Goal: Information Seeking & Learning: Learn about a topic

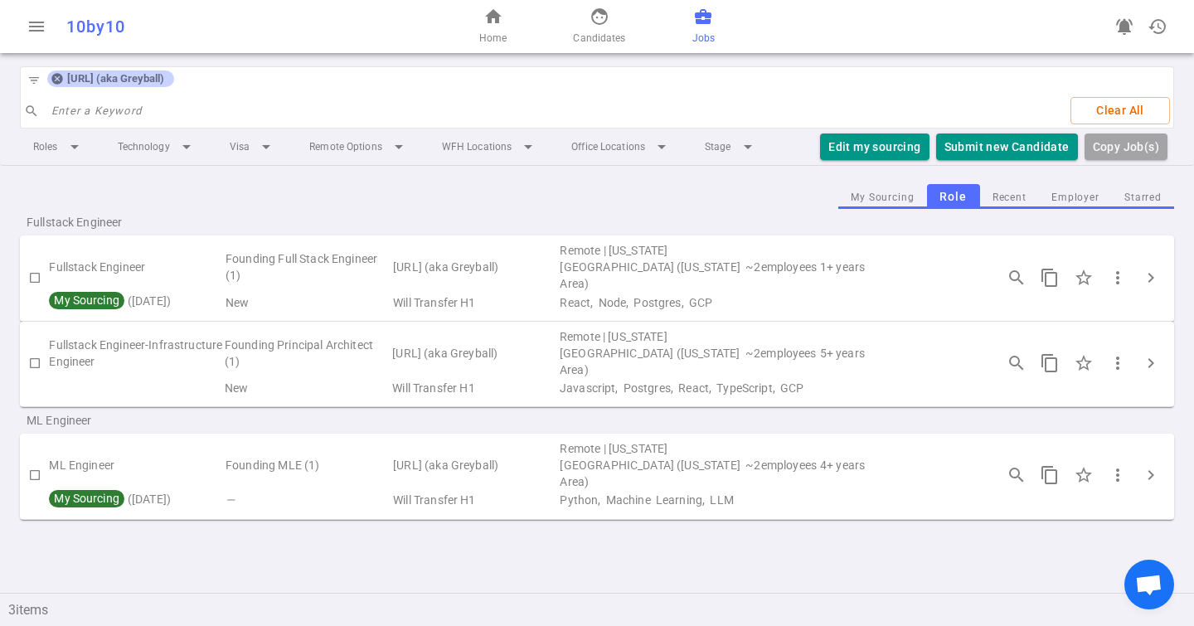
click at [56, 78] on icon at bounding box center [56, 79] width 11 height 11
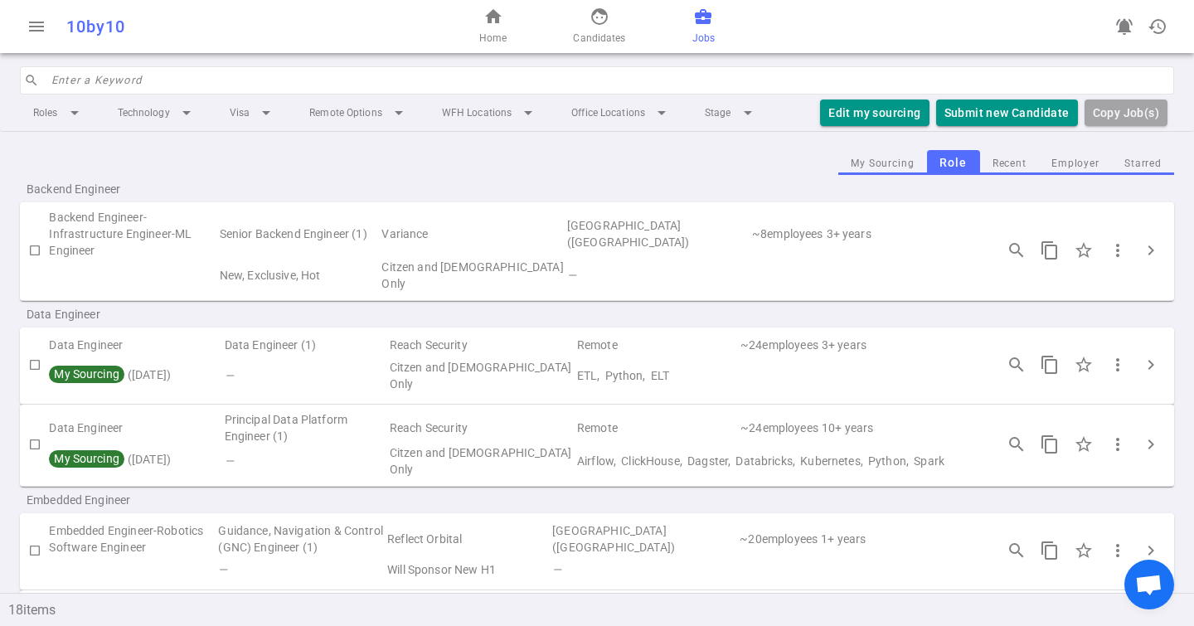
click at [72, 81] on input "search" at bounding box center [607, 80] width 1112 height 27
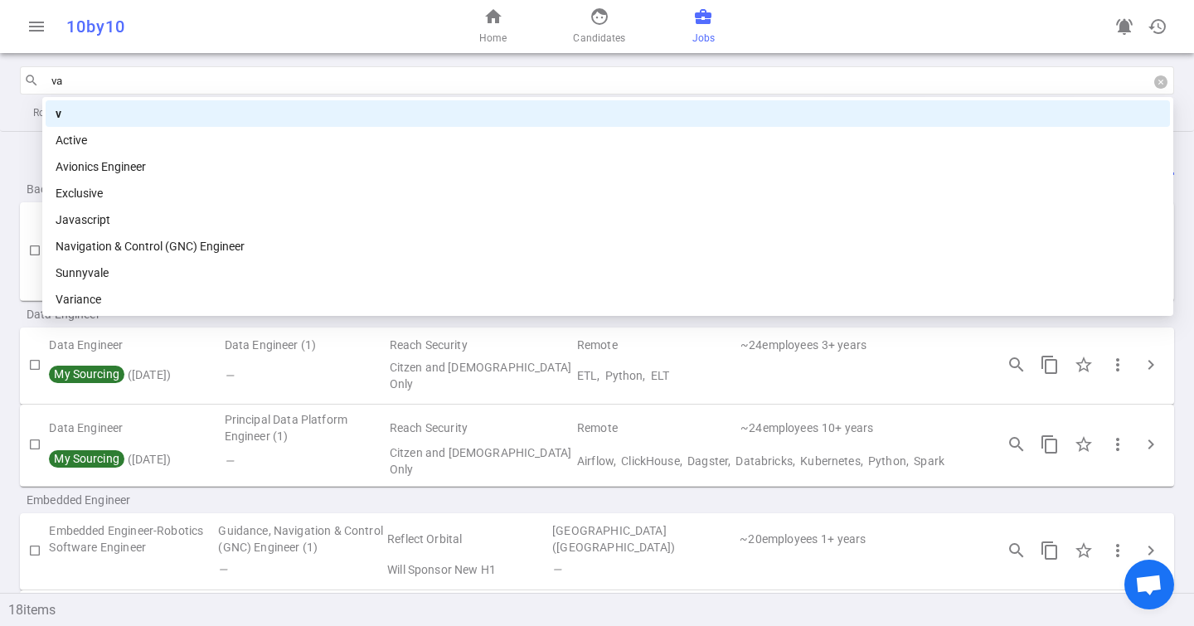
type input "v"
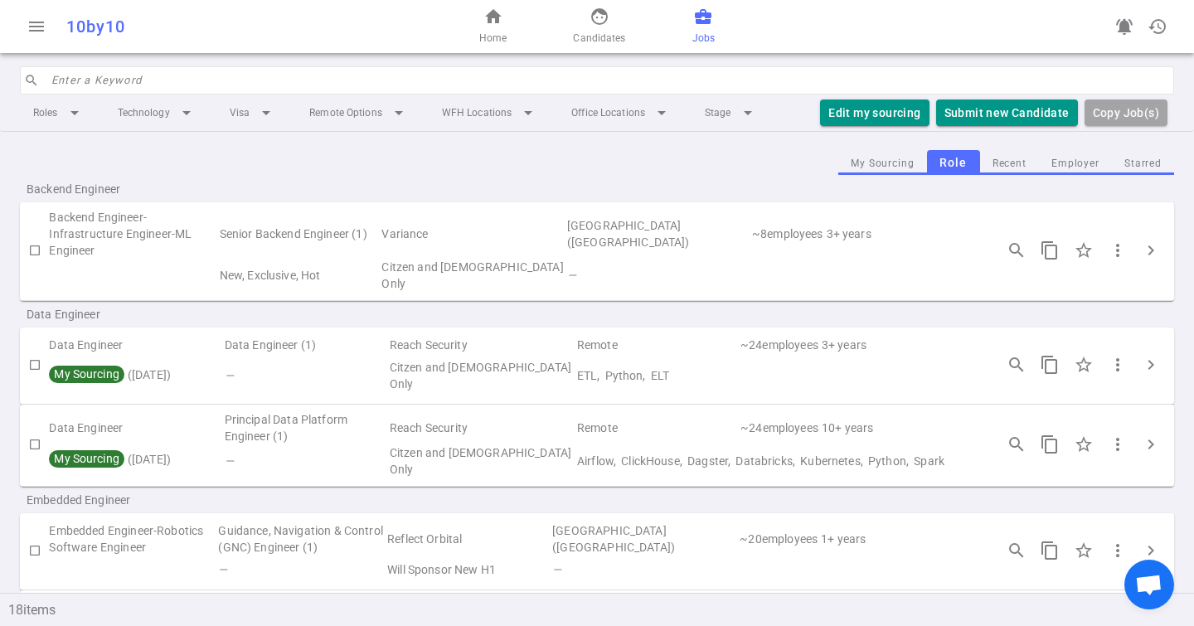
type input "b"
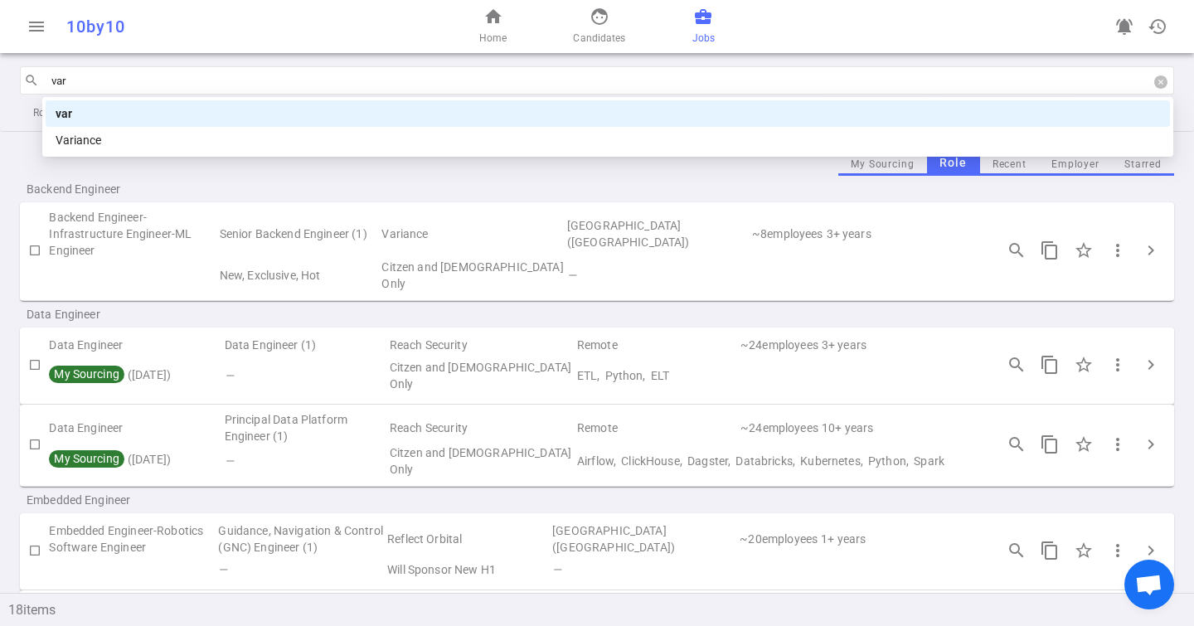
type input "vari"
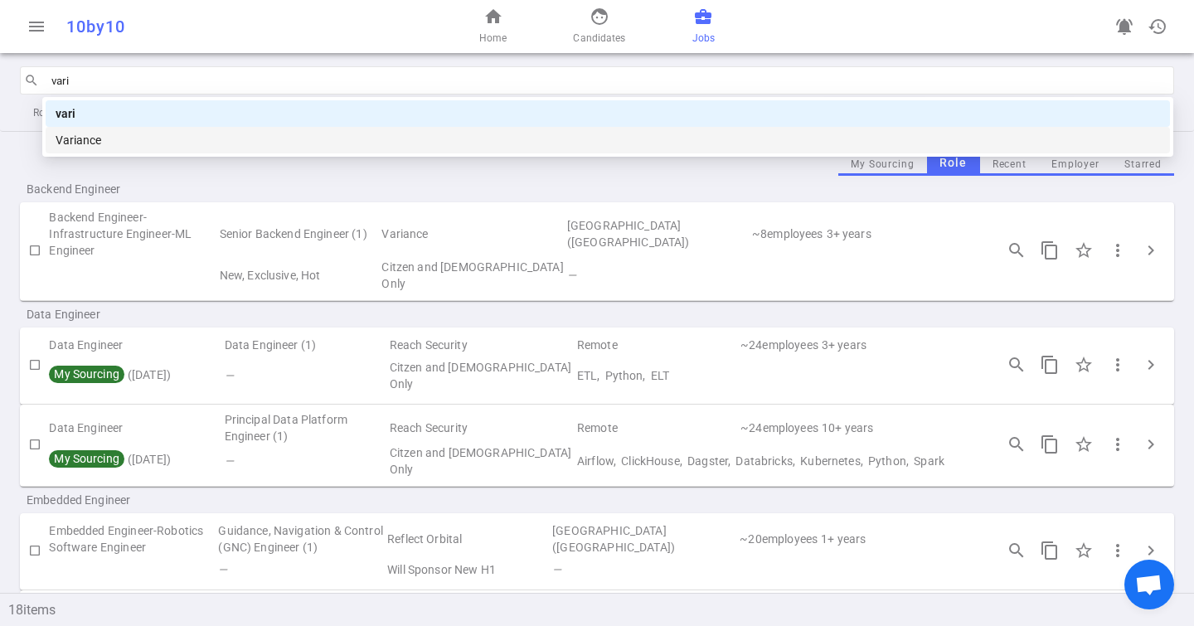
click at [108, 135] on div "Variance" at bounding box center [608, 140] width 1104 height 18
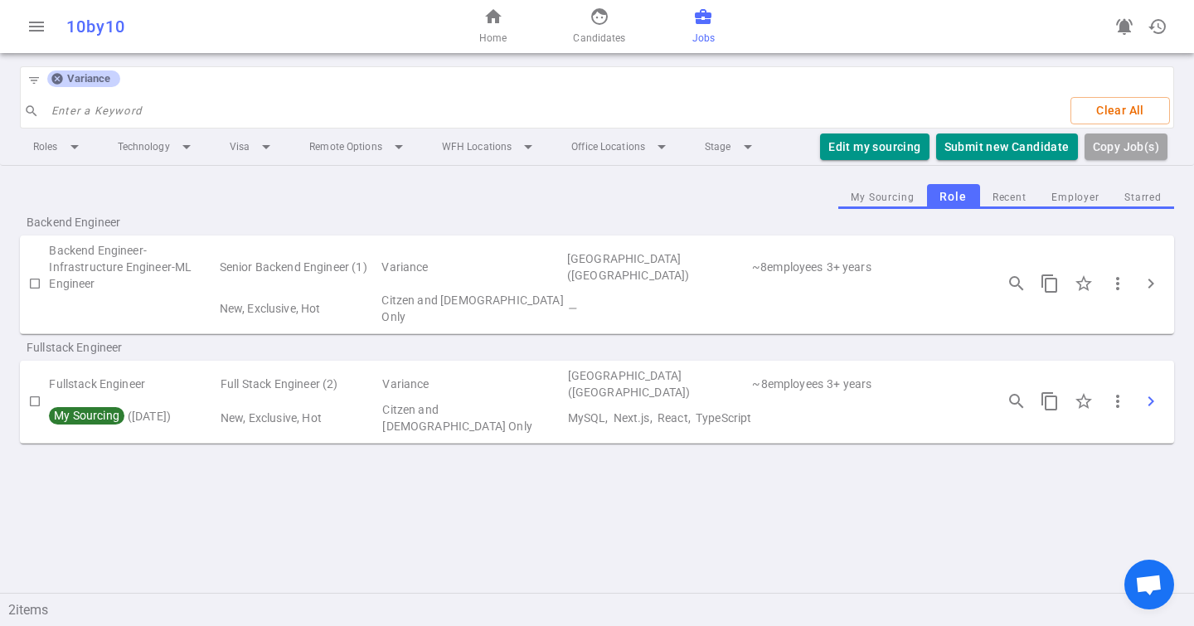
click at [1151, 391] on span "chevron_right" at bounding box center [1151, 401] width 20 height 20
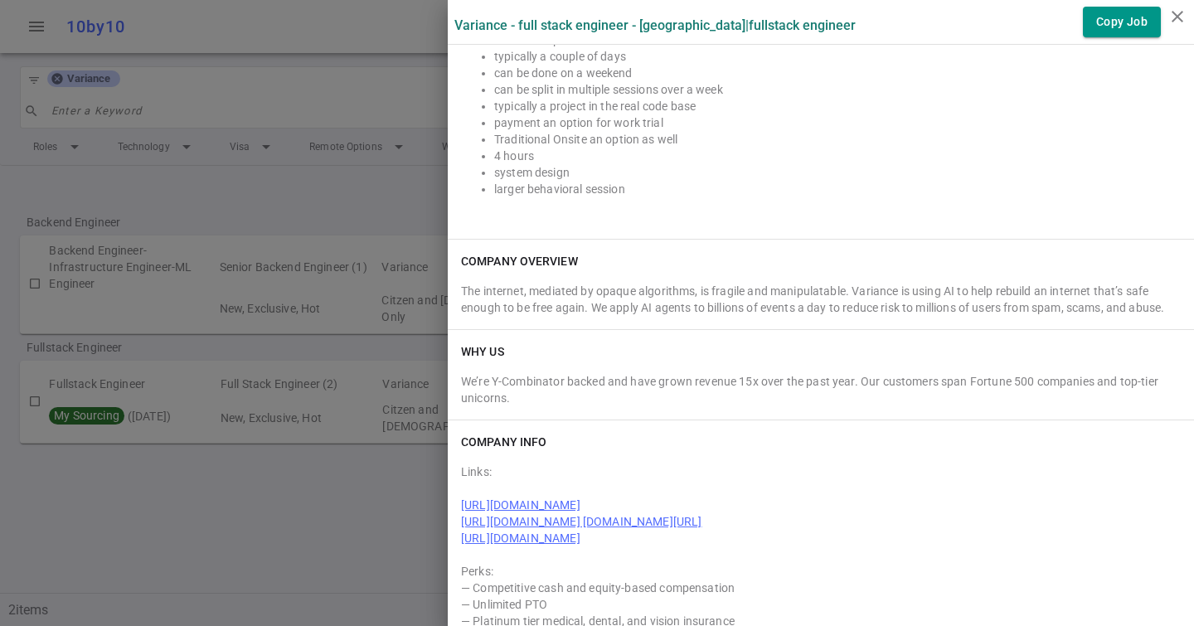
scroll to position [1970, 0]
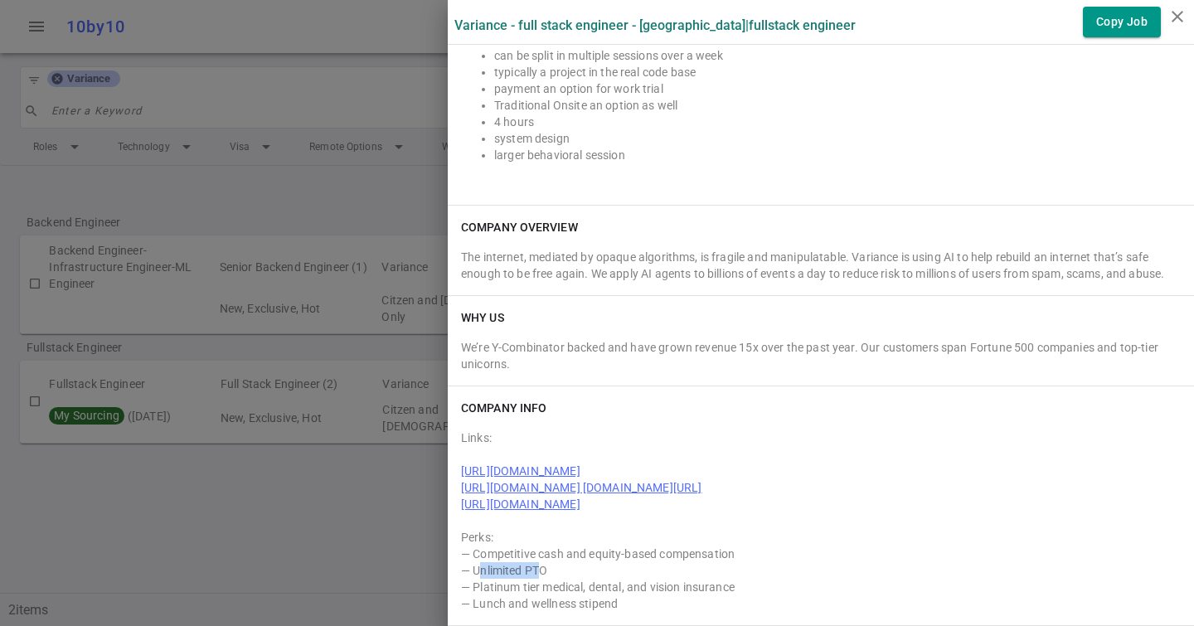
drag, startPoint x: 544, startPoint y: 575, endPoint x: 478, endPoint y: 571, distance: 65.6
click at [478, 571] on div "— Unlimited PTO" at bounding box center [820, 570] width 719 height 17
drag, startPoint x: 484, startPoint y: 584, endPoint x: 707, endPoint y: 584, distance: 223.0
click at [709, 584] on div "— Platinum tier medical, dental, and vision insurance" at bounding box center [820, 587] width 719 height 17
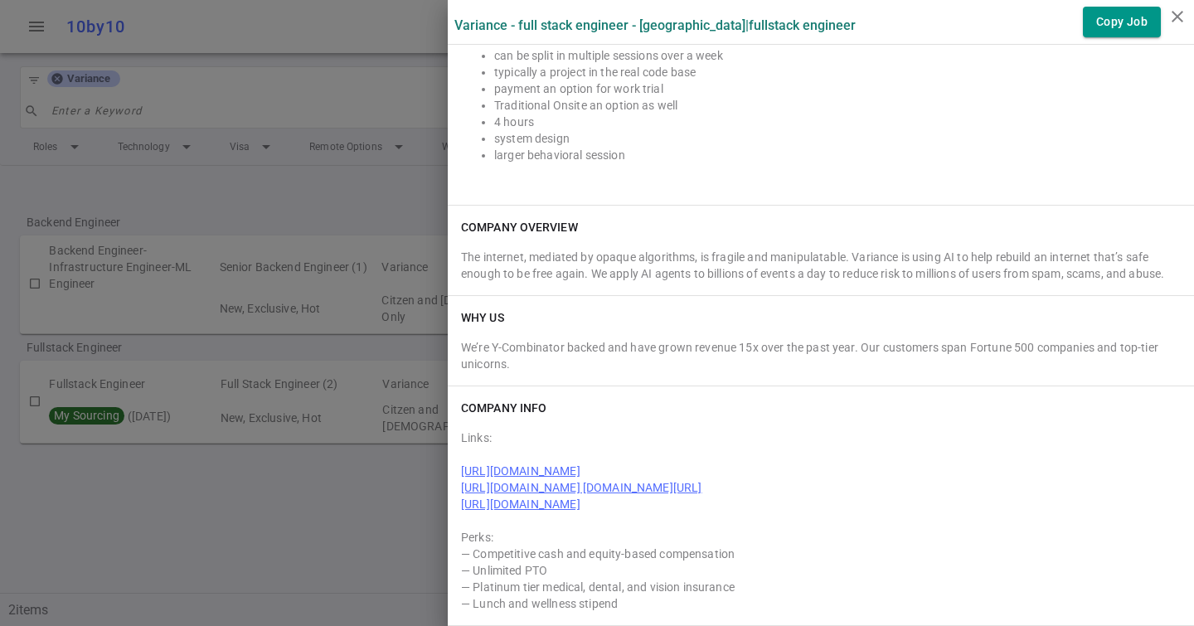
click at [719, 590] on div "— Platinum tier medical, dental, and vision insurance" at bounding box center [820, 587] width 719 height 17
drag, startPoint x: 768, startPoint y: 590, endPoint x: 474, endPoint y: 585, distance: 294.3
click at [474, 586] on div "— Platinum tier medical, dental, and vision insurance" at bounding box center [820, 587] width 719 height 17
click at [474, 585] on div "— Platinum tier medical, dental, and vision insurance" at bounding box center [820, 587] width 719 height 17
drag, startPoint x: 475, startPoint y: 555, endPoint x: 547, endPoint y: 554, distance: 72.1
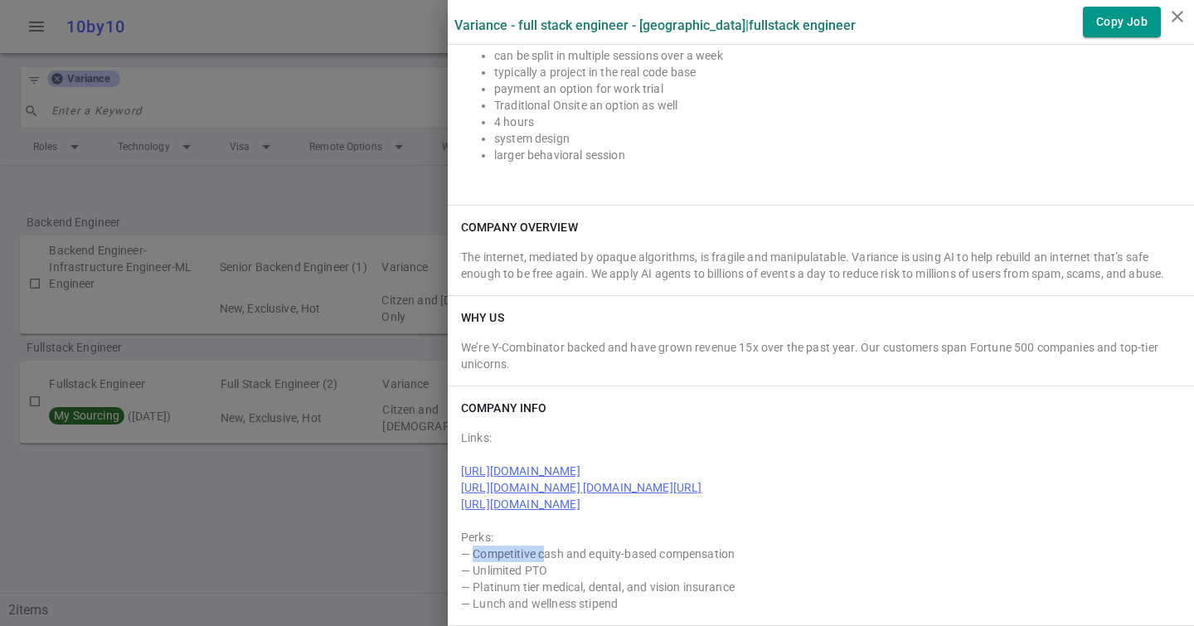
click at [547, 554] on div "— Competitive cash and equity-based compensation" at bounding box center [820, 553] width 719 height 17
drag, startPoint x: 612, startPoint y: 555, endPoint x: 462, endPoint y: 555, distance: 150.0
click at [463, 555] on div "— Competitive cash and equity-based compensation" at bounding box center [820, 553] width 719 height 17
click at [543, 556] on div "— Competitive cash and equity-based compensation" at bounding box center [820, 553] width 719 height 17
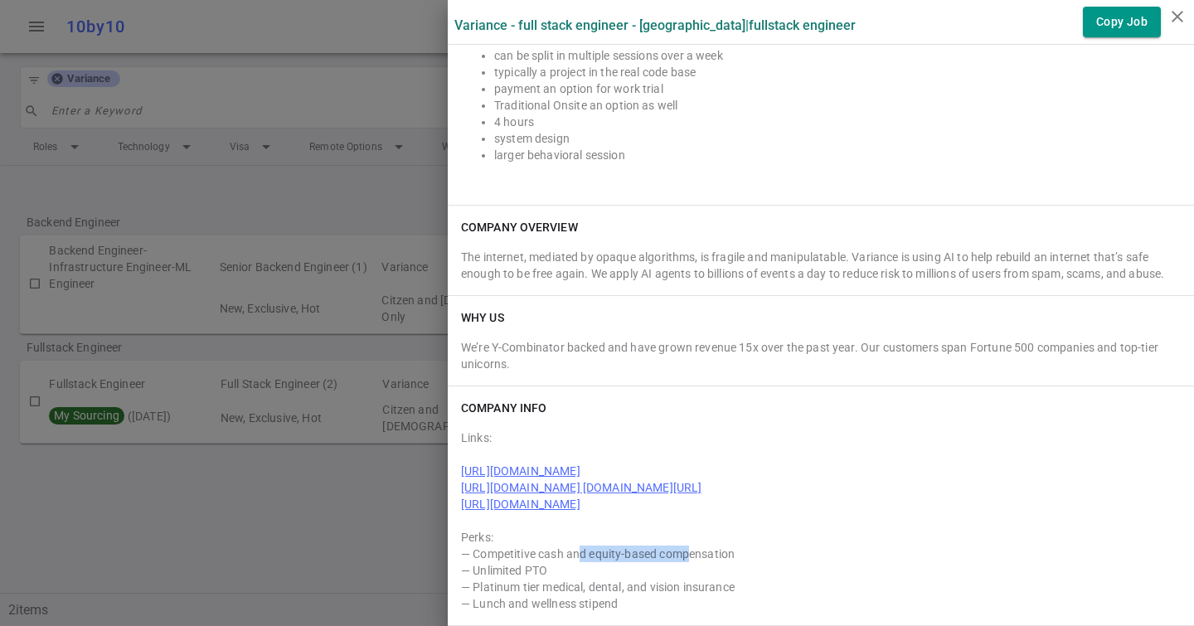
drag, startPoint x: 582, startPoint y: 551, endPoint x: 685, endPoint y: 550, distance: 102.8
click at [689, 551] on div "— Competitive cash and equity-based compensation" at bounding box center [820, 553] width 719 height 17
click at [685, 550] on div "— Competitive cash and equity-based compensation" at bounding box center [820, 553] width 719 height 17
drag, startPoint x: 748, startPoint y: 560, endPoint x: 531, endPoint y: 559, distance: 217.2
click at [531, 559] on div "— Competitive cash and equity-based compensation" at bounding box center [820, 553] width 719 height 17
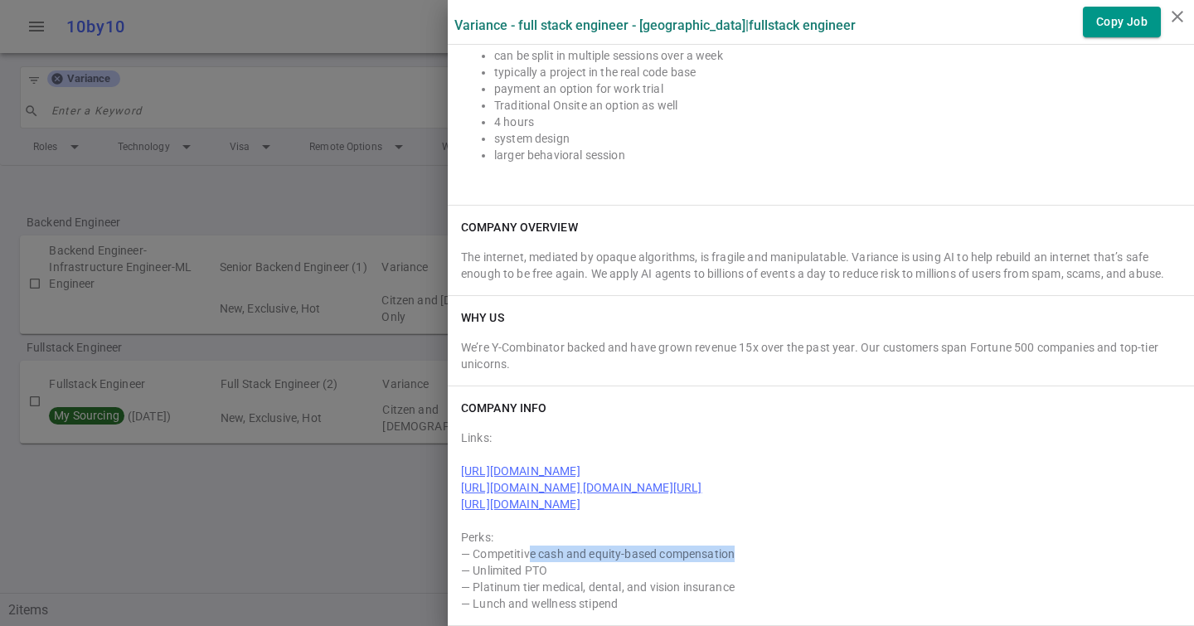
click at [531, 559] on div "— Competitive cash and equity-based compensation" at bounding box center [820, 553] width 719 height 17
drag, startPoint x: 474, startPoint y: 548, endPoint x: 730, endPoint y: 552, distance: 256.1
click at [730, 552] on div "— Competitive cash and equity-based compensation" at bounding box center [820, 553] width 719 height 17
drag, startPoint x: 736, startPoint y: 552, endPoint x: 475, endPoint y: 552, distance: 261.1
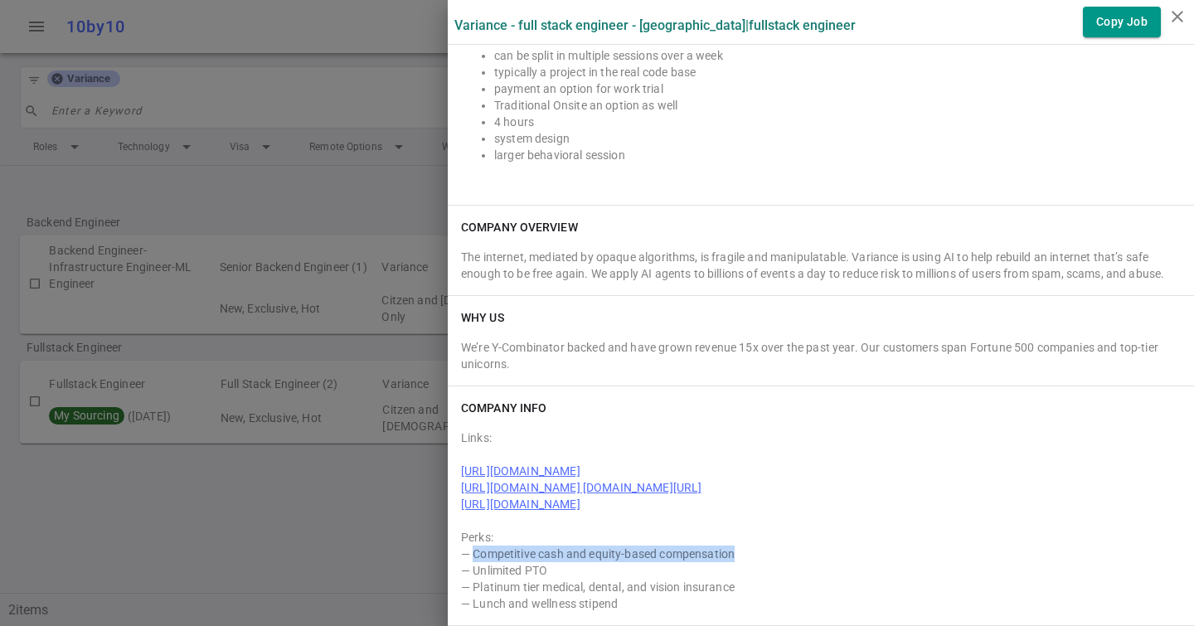
click at [475, 552] on div "— Competitive cash and equity-based compensation" at bounding box center [820, 553] width 719 height 17
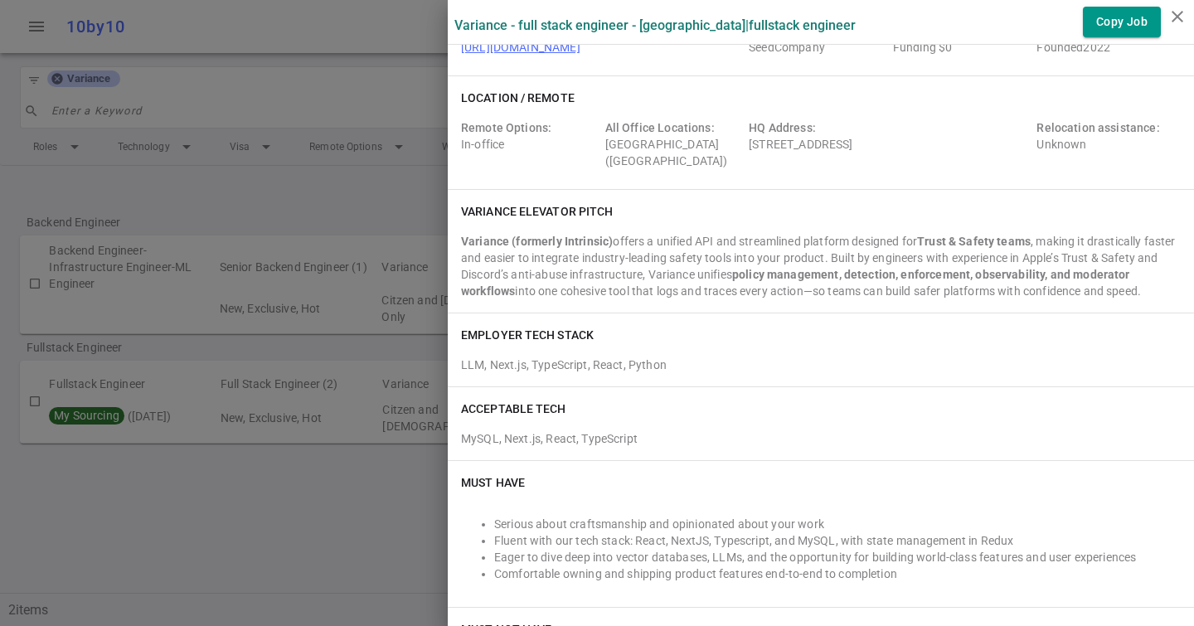
scroll to position [51, 0]
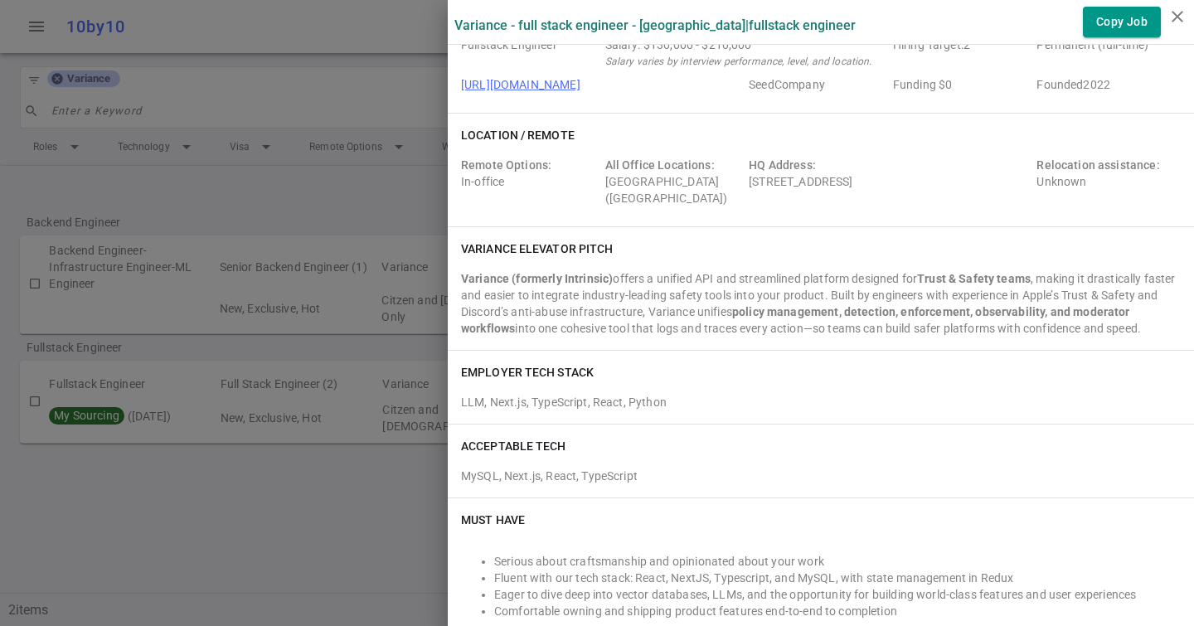
drag, startPoint x: 749, startPoint y: 177, endPoint x: 1005, endPoint y: 186, distance: 255.4
click at [1005, 186] on div "HQ Address: [STREET_ADDRESS]" at bounding box center [888, 182] width 281 height 50
copy div "[STREET_ADDRESS]"
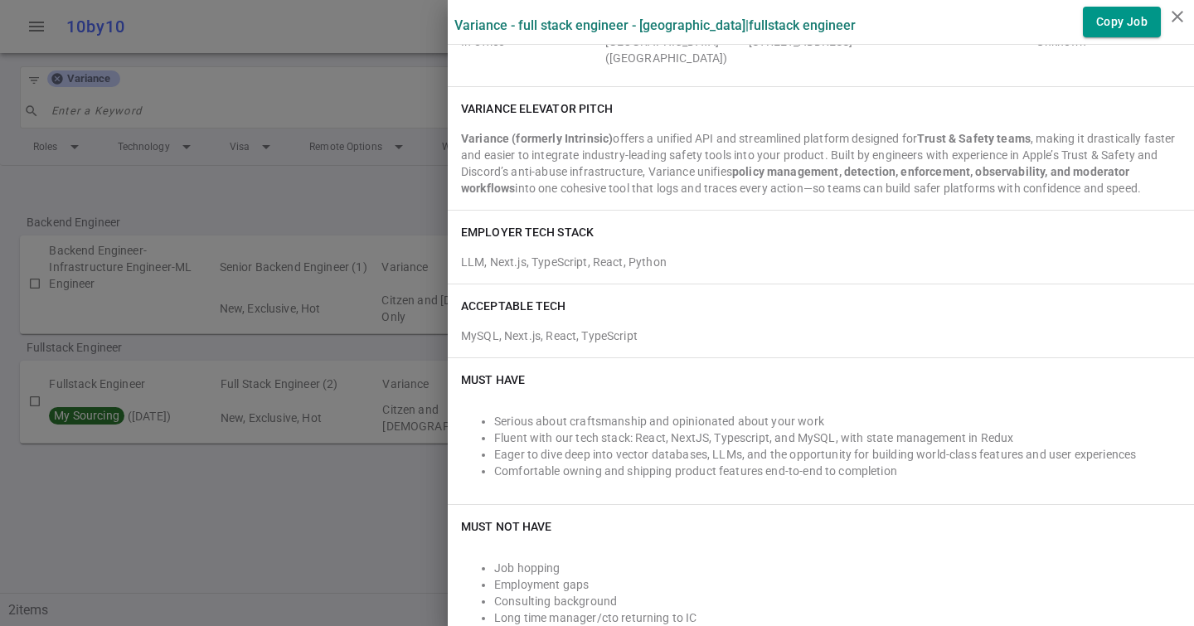
scroll to position [0, 0]
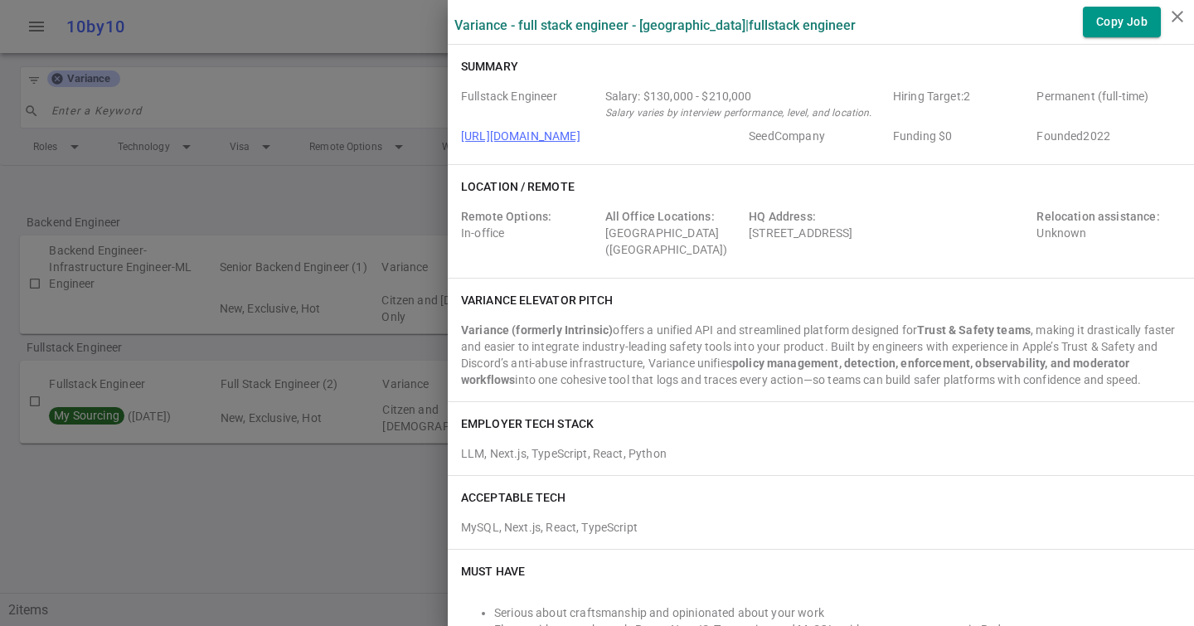
click at [622, 198] on div "Location / Remote Remote Options: In-office All Office Locations: [GEOGRAPHIC_D…" at bounding box center [821, 221] width 746 height 113
drag, startPoint x: 608, startPoint y: 213, endPoint x: 737, endPoint y: 258, distance: 136.8
click at [737, 258] on div "Remote Options: In-office All Office Locations: [GEOGRAPHIC_DATA] ([GEOGRAPHIC_…" at bounding box center [820, 236] width 719 height 56
drag, startPoint x: 734, startPoint y: 251, endPoint x: 614, endPoint y: 206, distance: 127.8
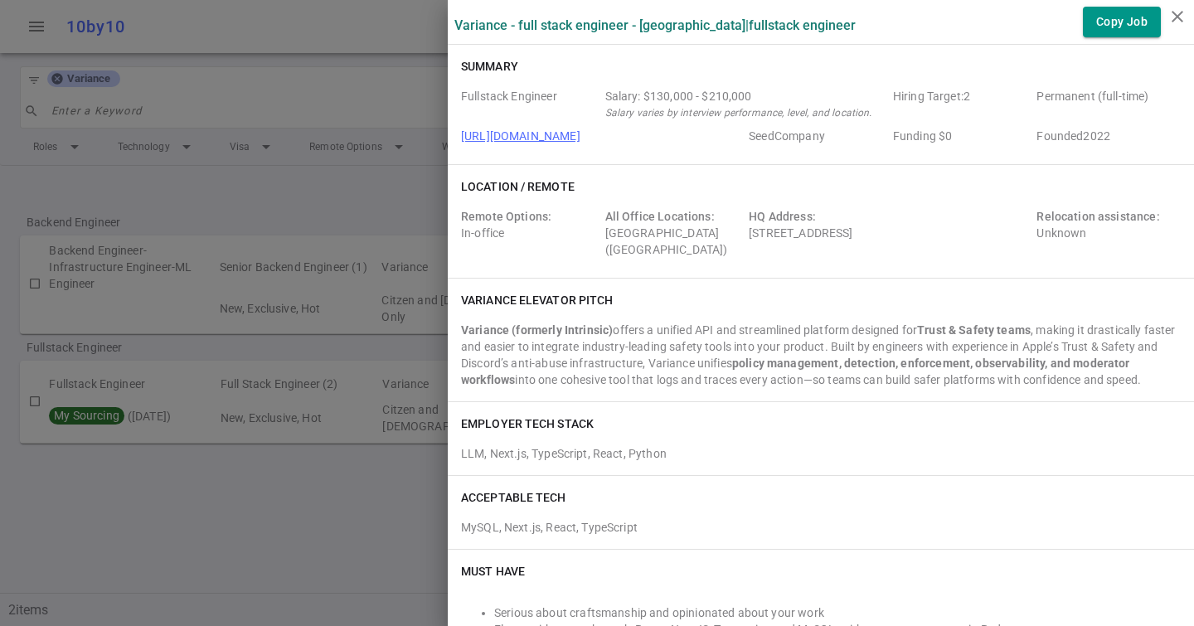
click at [614, 206] on div "Remote Options: In-office All Office Locations: [GEOGRAPHIC_DATA] ([GEOGRAPHIC_…" at bounding box center [820, 232] width 719 height 63
drag, startPoint x: 627, startPoint y: 135, endPoint x: 453, endPoint y: 135, distance: 173.2
click at [453, 135] on div "Summary Fullstack Engineer Salary: $130,000 - $210,000 Salary varies by intervi…" at bounding box center [821, 104] width 746 height 119
click at [676, 173] on div "Location / Remote Remote Options: In-office All Office Locations: [GEOGRAPHIC_D…" at bounding box center [821, 221] width 746 height 113
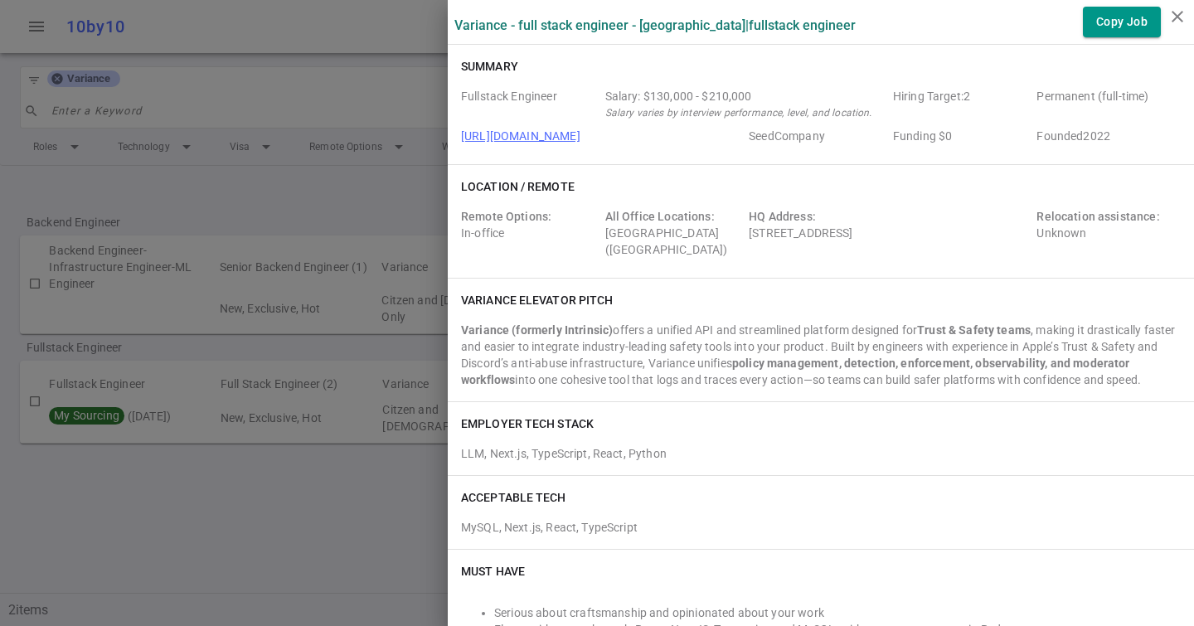
drag, startPoint x: 676, startPoint y: 137, endPoint x: 499, endPoint y: 137, distance: 176.5
click at [499, 137] on span "[URL][DOMAIN_NAME]" at bounding box center [601, 136] width 281 height 17
click at [632, 137] on span "[URL][DOMAIN_NAME]" at bounding box center [601, 136] width 281 height 17
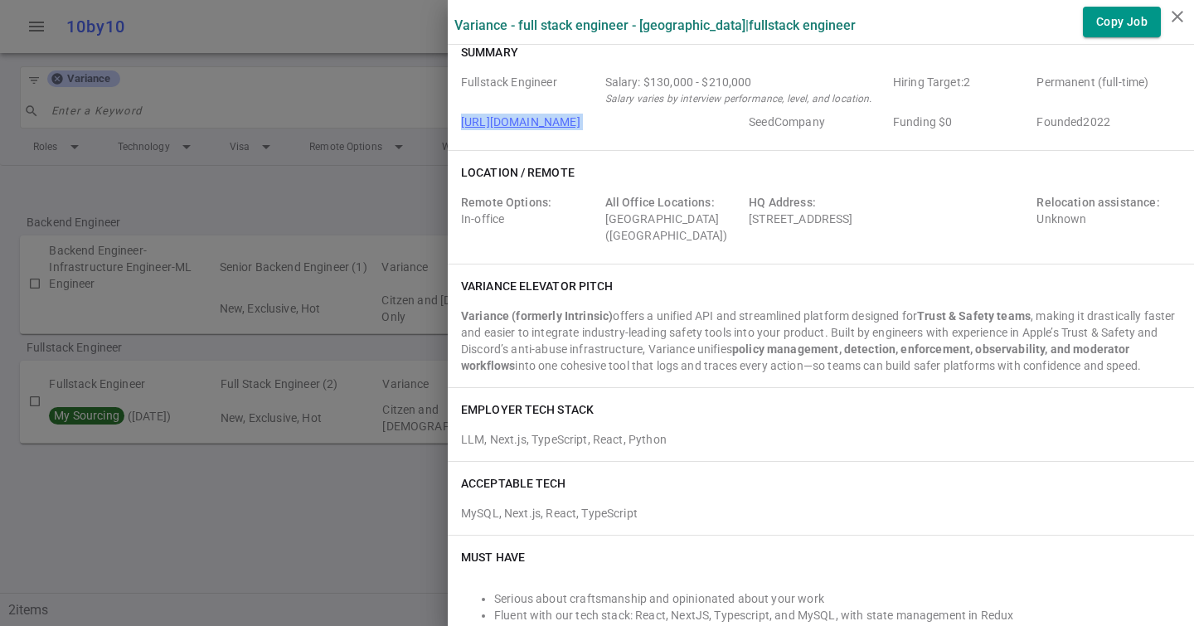
scroll to position [16, 0]
click at [856, 211] on div "HQ Address: [STREET_ADDRESS]" at bounding box center [888, 217] width 281 height 50
click at [960, 217] on div "HQ Address: [STREET_ADDRESS]" at bounding box center [888, 217] width 281 height 50
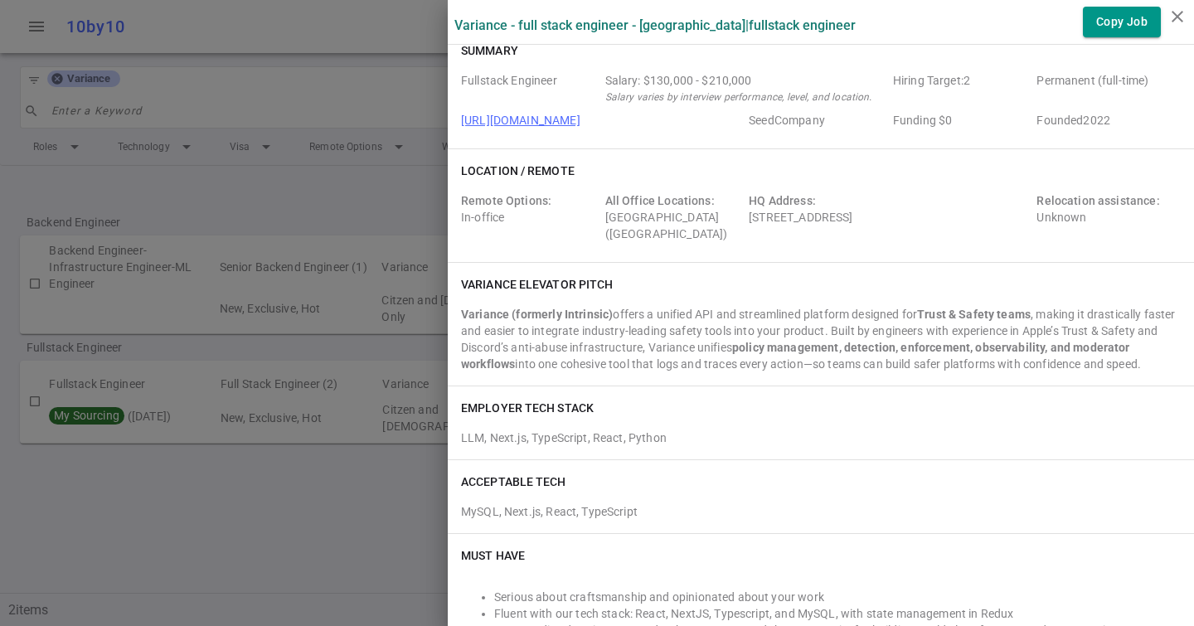
drag, startPoint x: 1010, startPoint y: 215, endPoint x: 753, endPoint y: 216, distance: 256.9
click at [753, 216] on div "HQ Address: [STREET_ADDRESS]" at bounding box center [888, 217] width 281 height 50
drag, startPoint x: 753, startPoint y: 216, endPoint x: 1007, endPoint y: 216, distance: 253.6
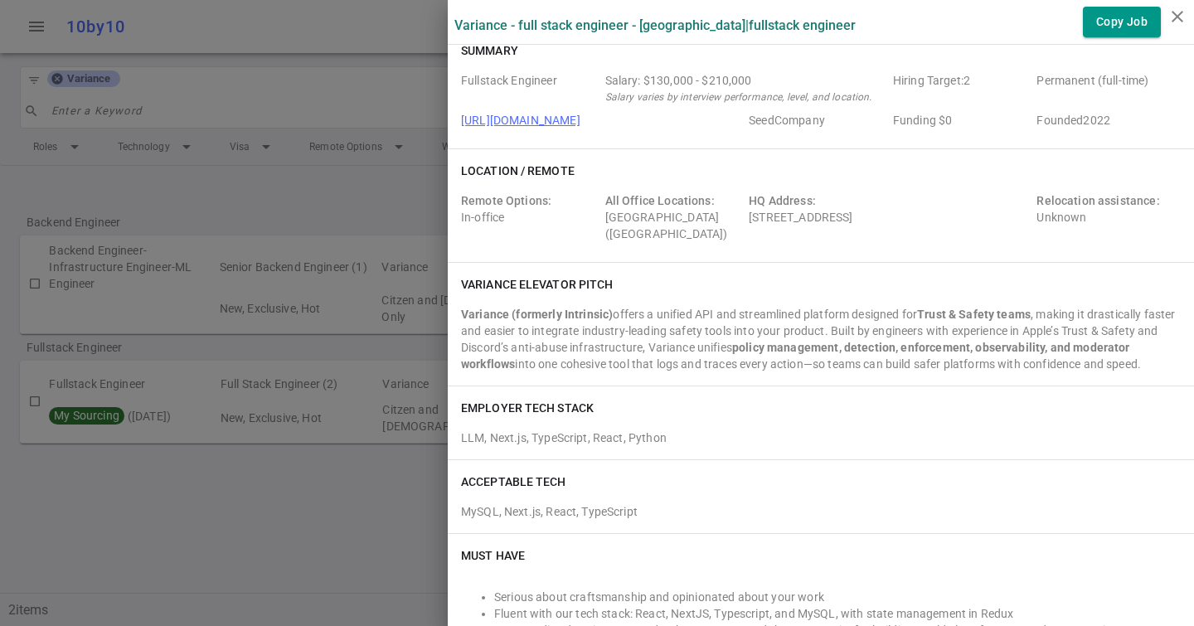
click at [1007, 216] on div "HQ Address: [STREET_ADDRESS]" at bounding box center [888, 217] width 281 height 50
click at [1005, 216] on div "HQ Address: [STREET_ADDRESS]" at bounding box center [888, 217] width 281 height 50
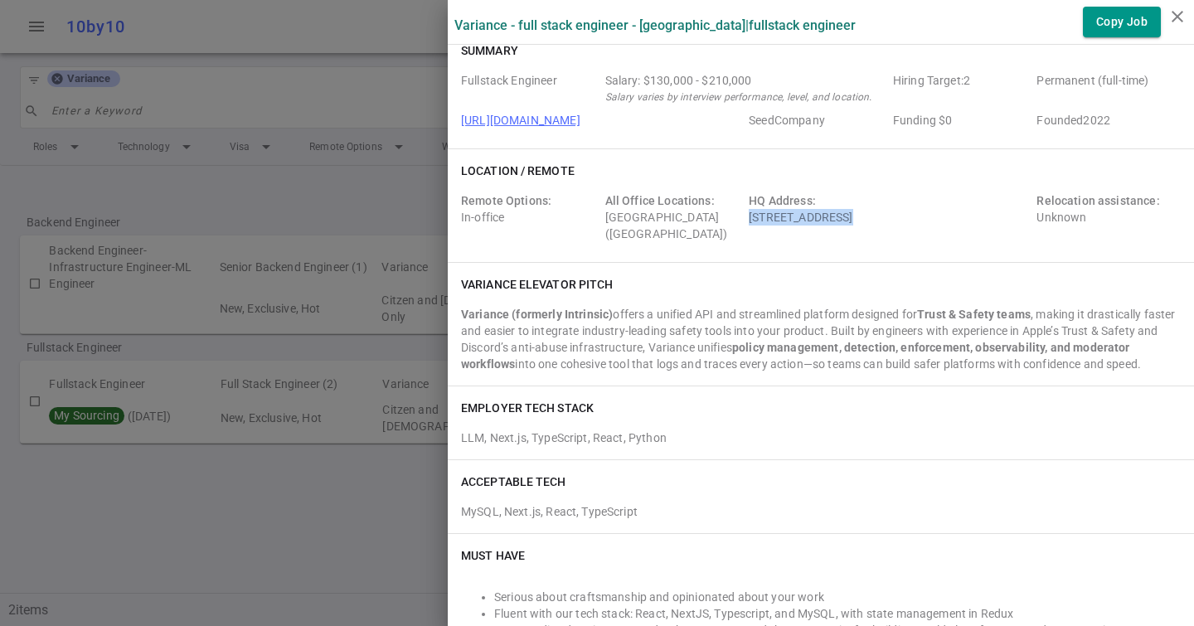
click at [1005, 216] on div "HQ Address: [STREET_ADDRESS]" at bounding box center [888, 217] width 281 height 50
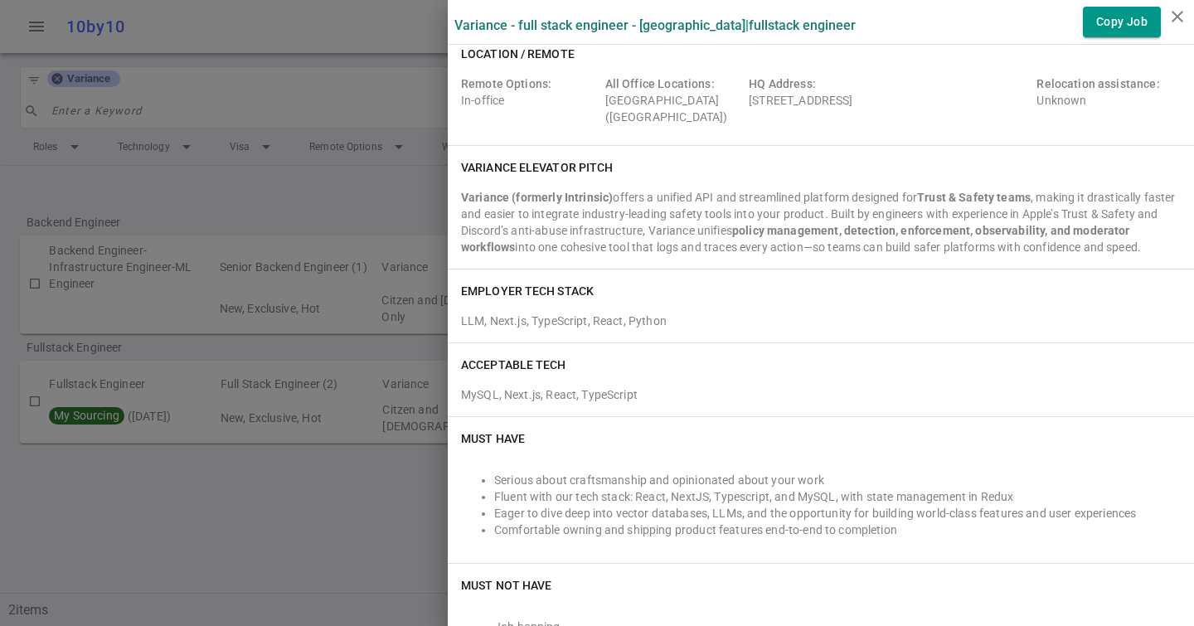
scroll to position [135, 0]
click at [707, 342] on div "ACCEPTABLE TECH MySQL, Next.js, React, TypeScript" at bounding box center [821, 377] width 746 height 73
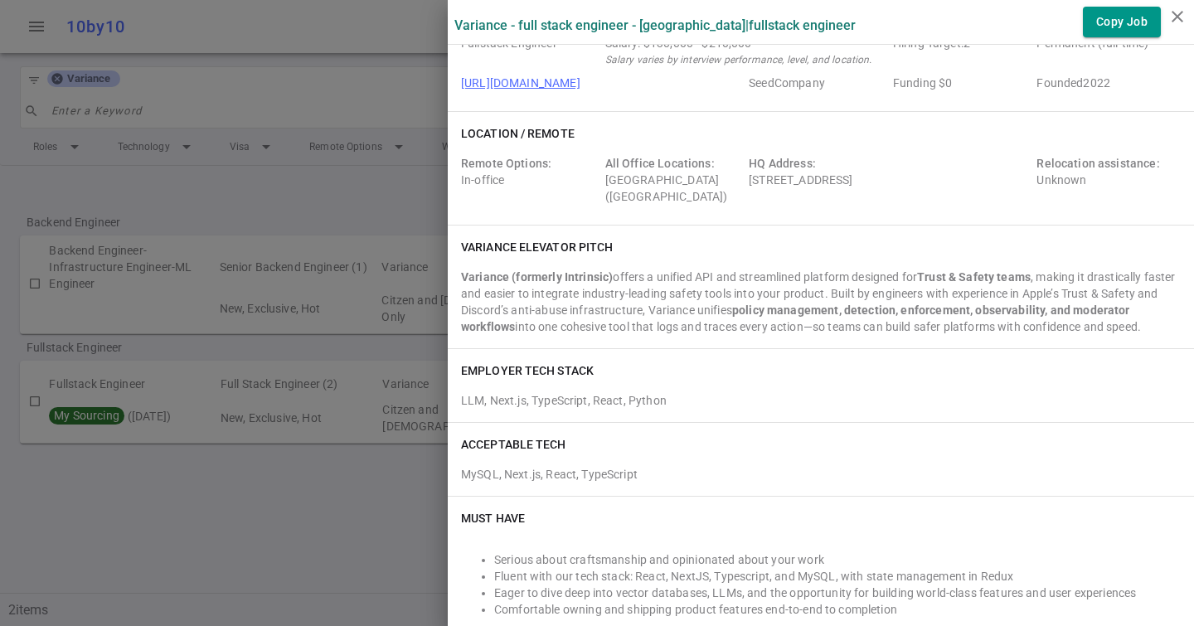
scroll to position [0, 0]
